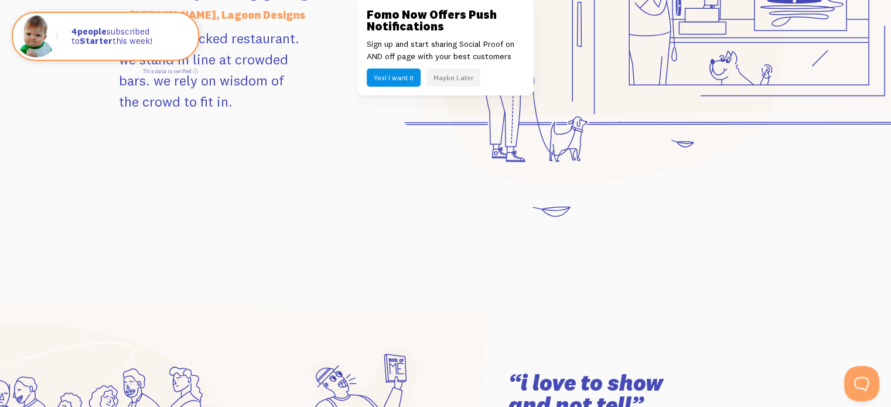
scroll to position [1464, 0]
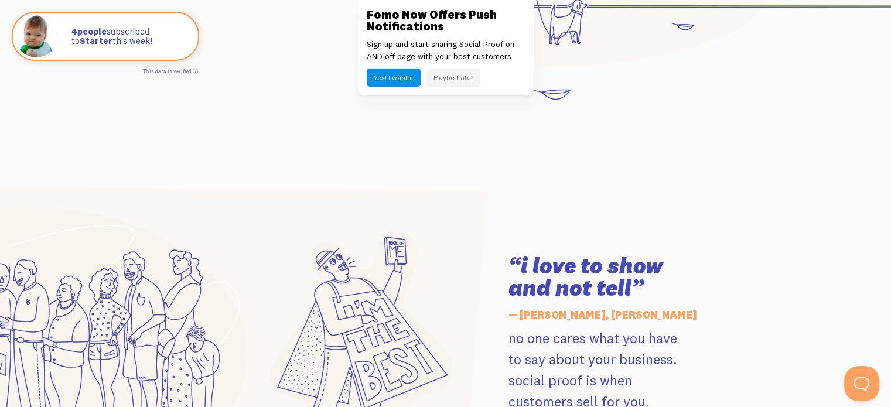
drag, startPoint x: 444, startPoint y: 80, endPoint x: 440, endPoint y: 88, distance: 8.9
click at [444, 80] on button "Maybe Later" at bounding box center [453, 78] width 54 height 18
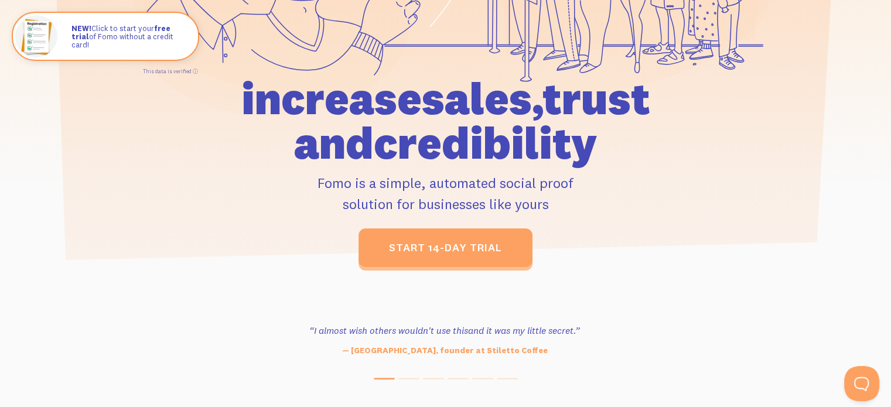
scroll to position [0, 0]
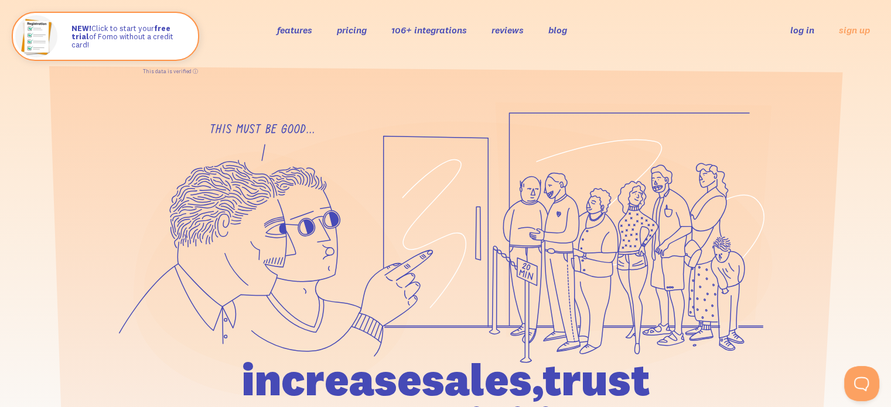
click at [341, 32] on link "pricing" at bounding box center [352, 30] width 30 height 12
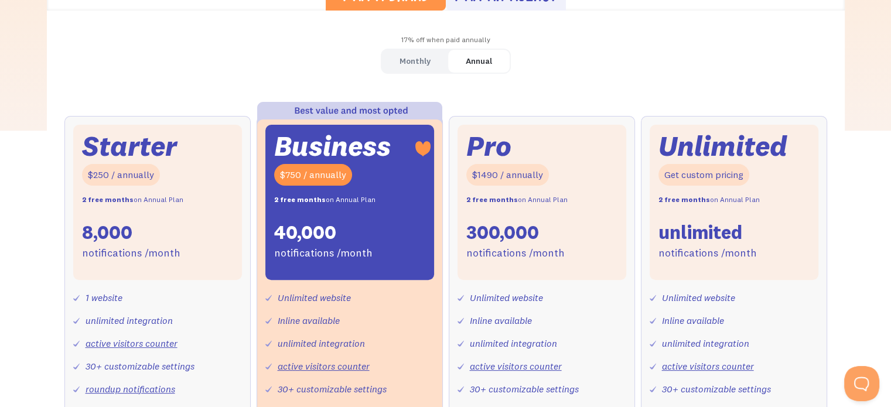
scroll to position [293, 0]
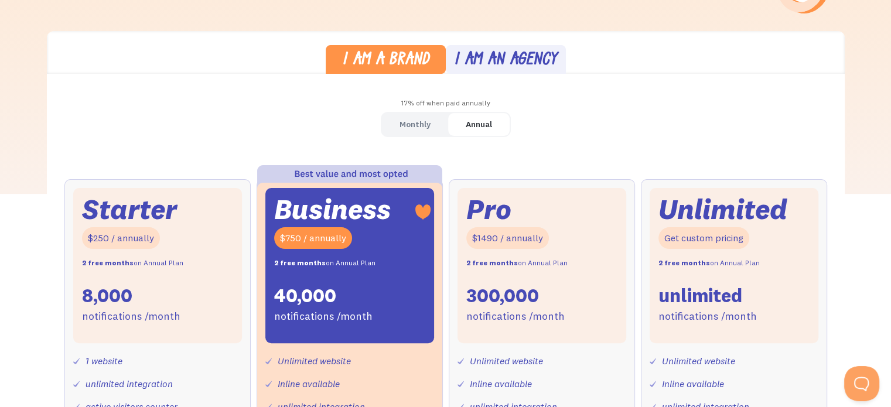
click at [426, 128] on div "Monthly" at bounding box center [414, 124] width 31 height 17
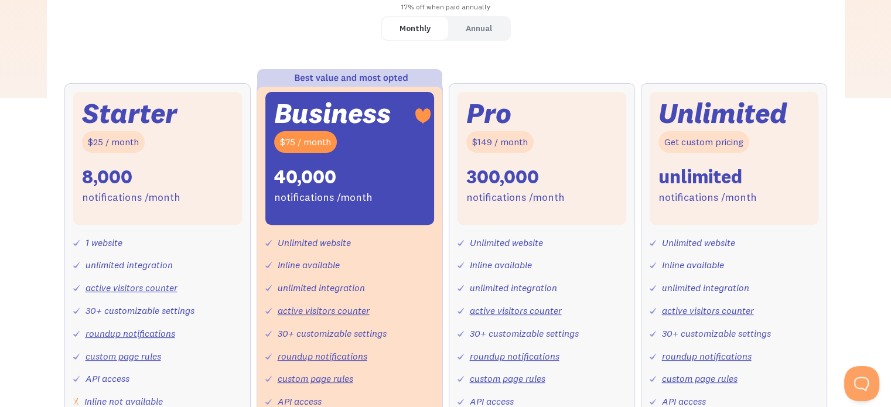
scroll to position [410, 0]
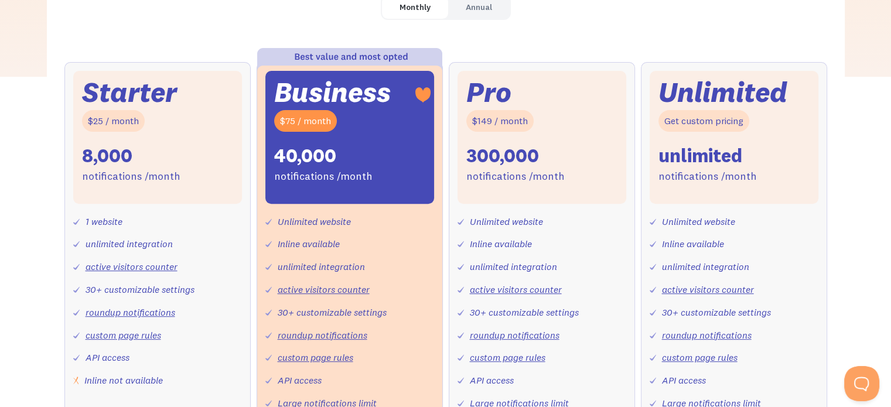
click at [162, 314] on link "roundup notifications" at bounding box center [131, 312] width 90 height 12
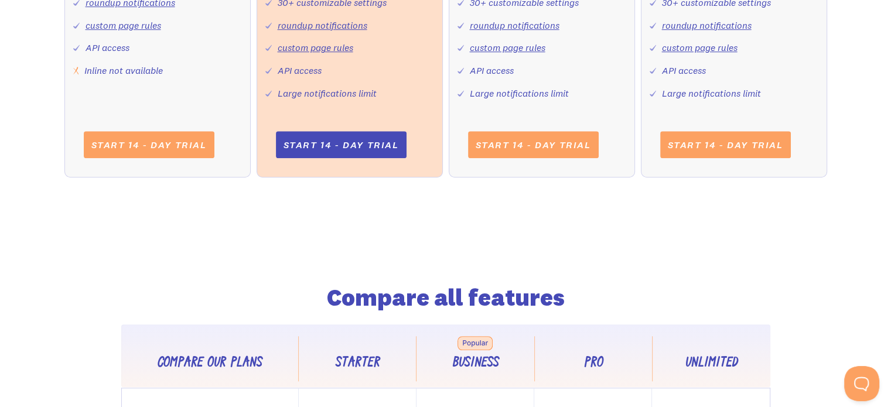
scroll to position [644, 0]
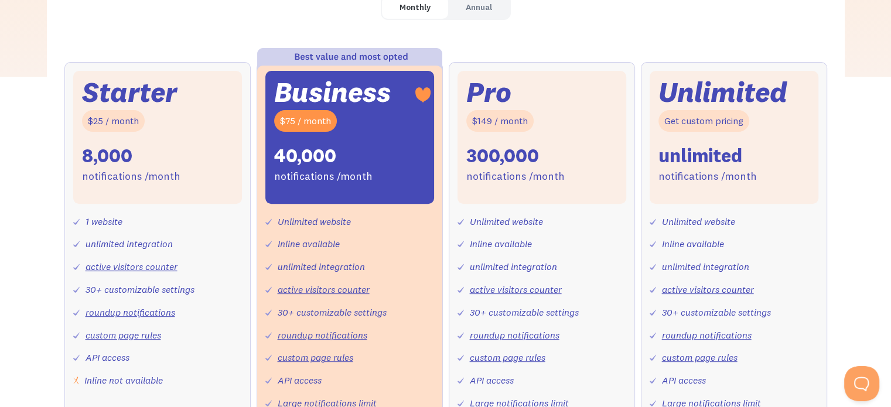
click at [32, 102] on div "I am a brand I am an agency 17% off when paid annually Monthly Annual Starter $…" at bounding box center [445, 212] width 891 height 596
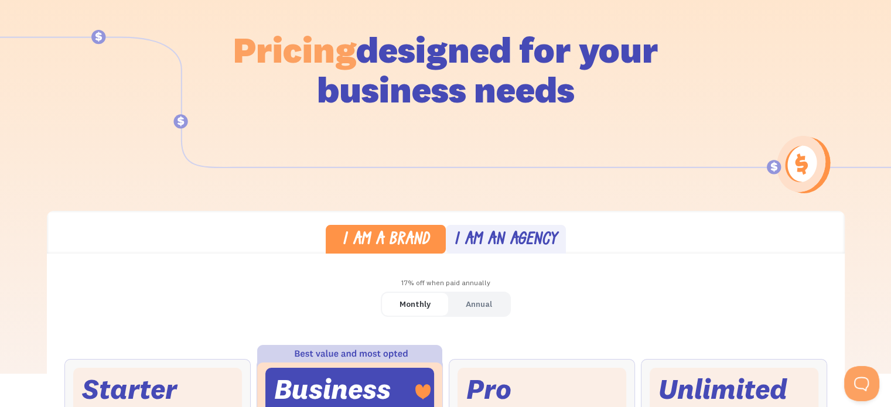
scroll to position [0, 0]
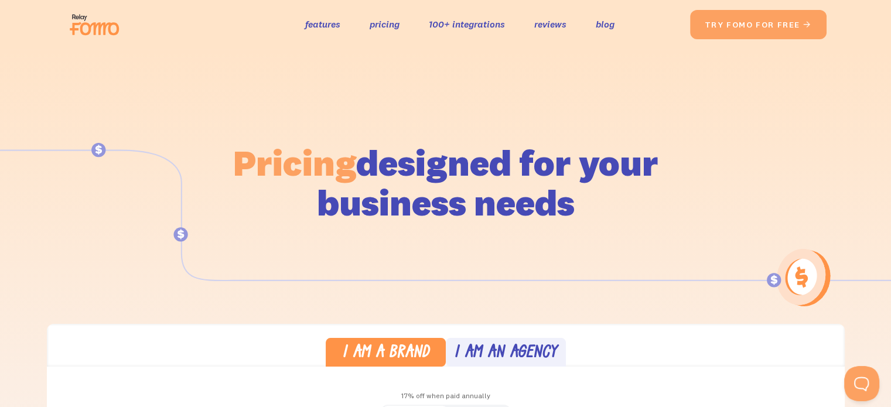
click at [93, 26] on img at bounding box center [98, 24] width 66 height 37
